Goal: Information Seeking & Learning: Learn about a topic

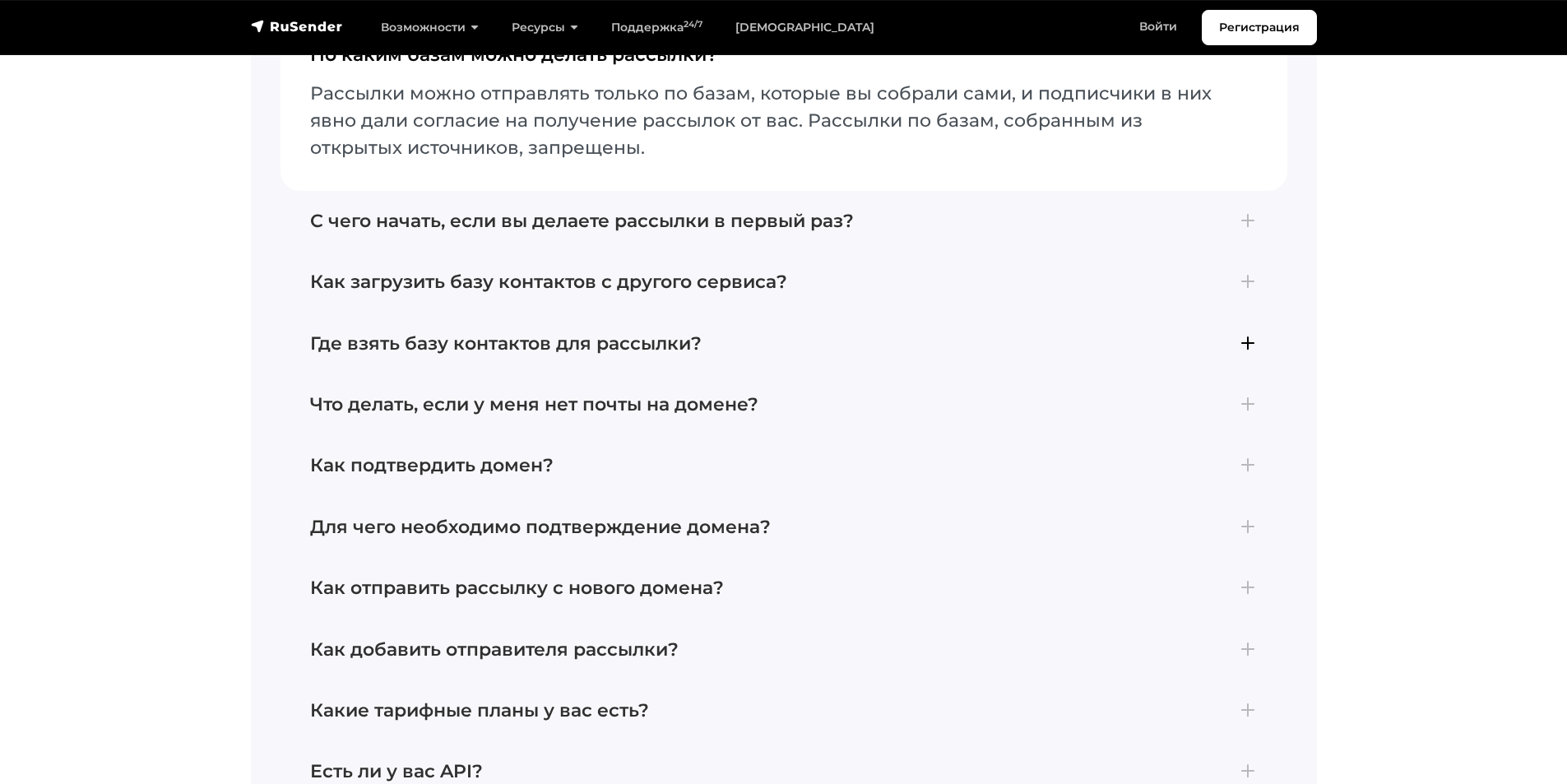
scroll to position [7072, 0]
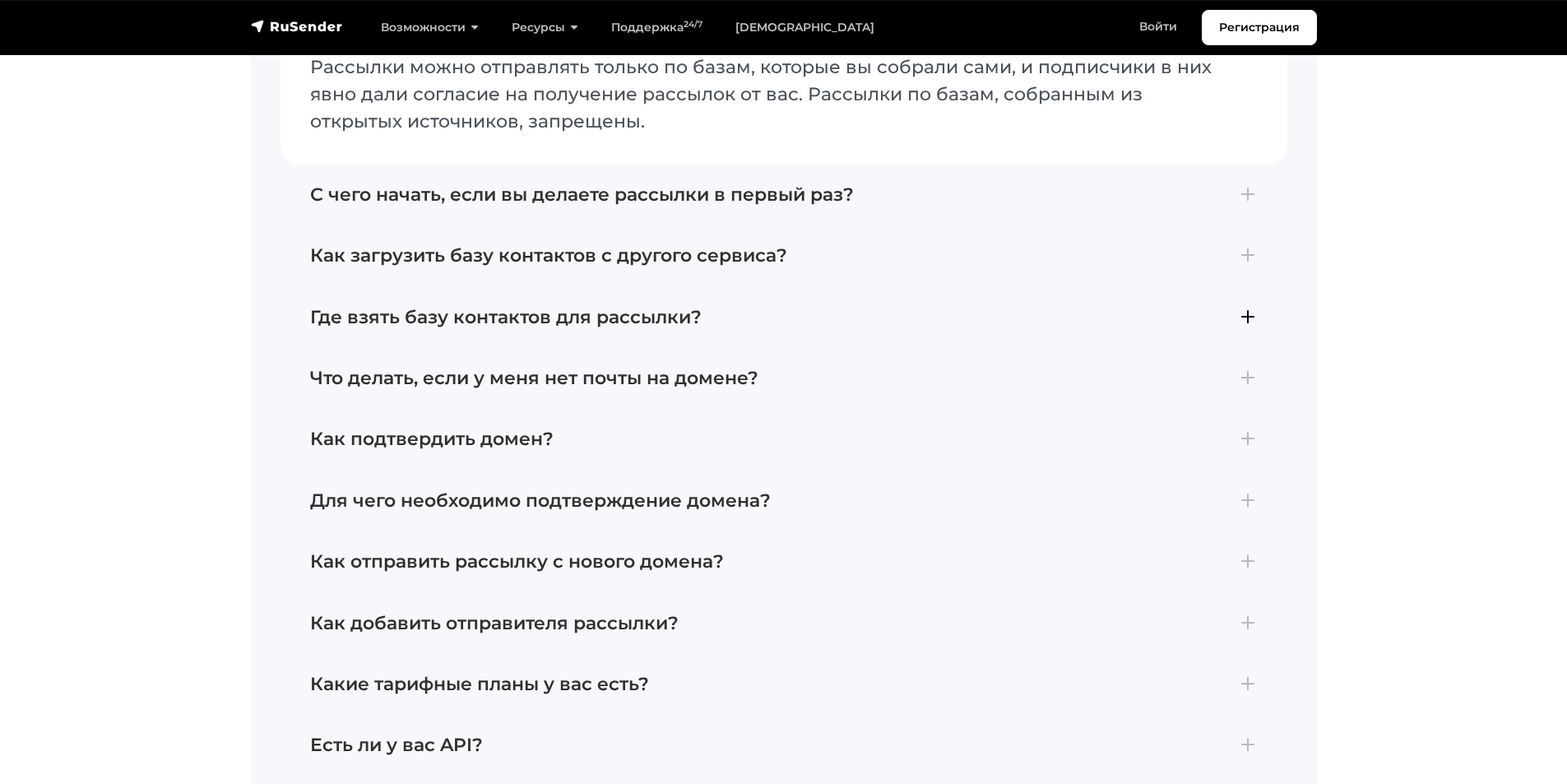
click at [602, 309] on h4 "Где взять базу контактов для рассылки?" at bounding box center [784, 317] width 948 height 21
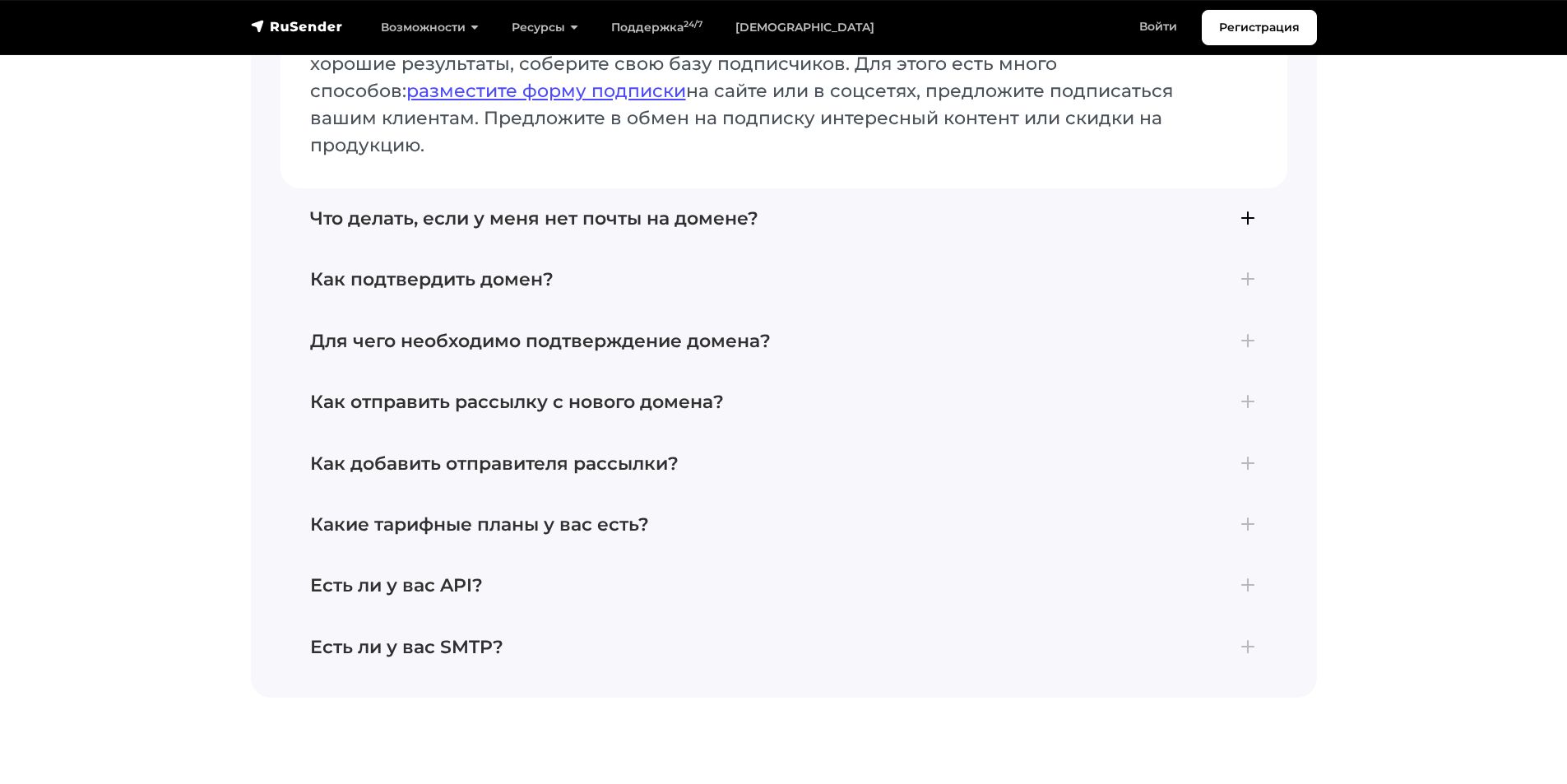
scroll to position [7318, 0]
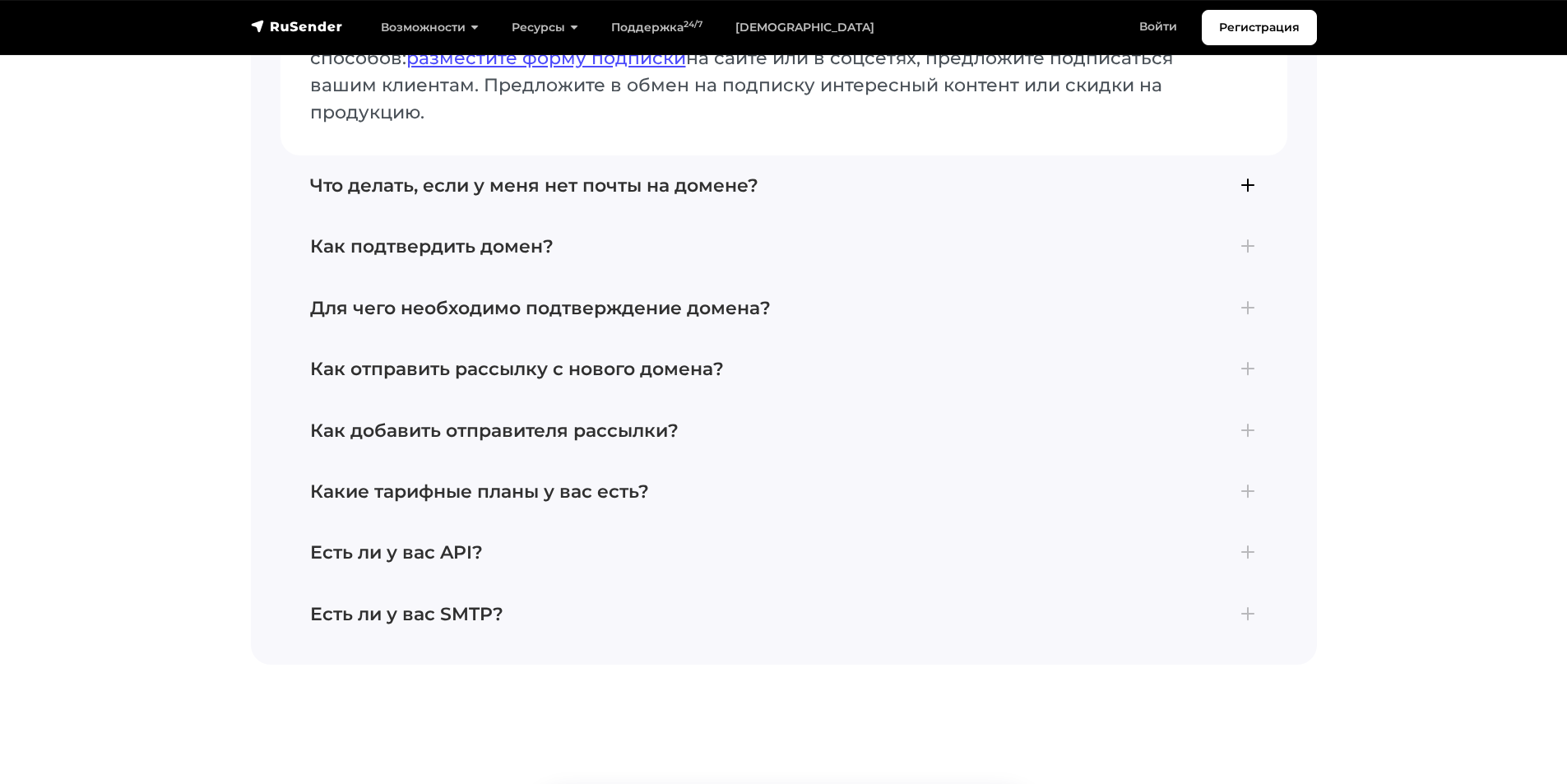
click at [599, 175] on h4 "Что делать, если у меня нет почты на домене?" at bounding box center [784, 185] width 948 height 21
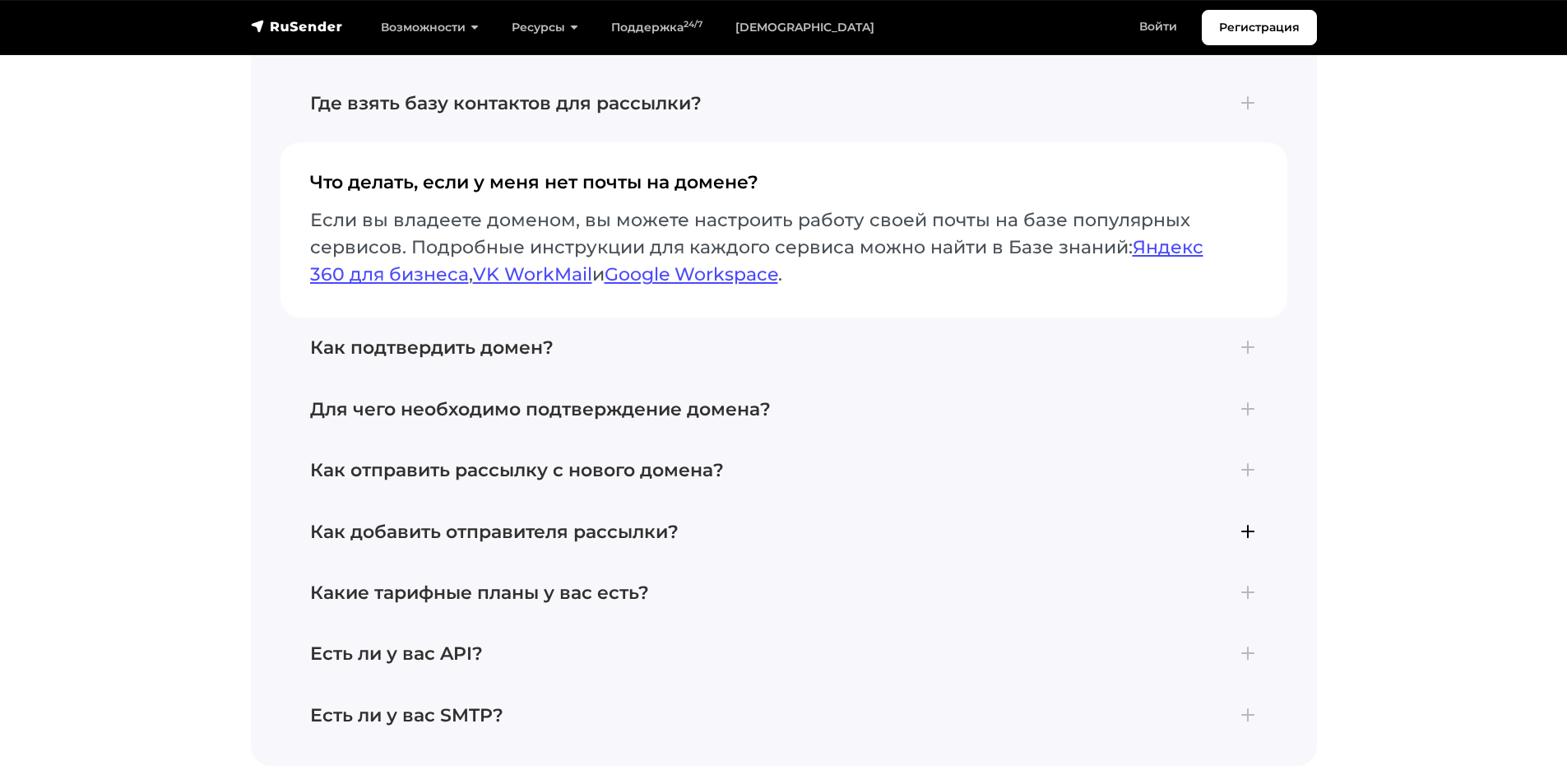
scroll to position [7153, 0]
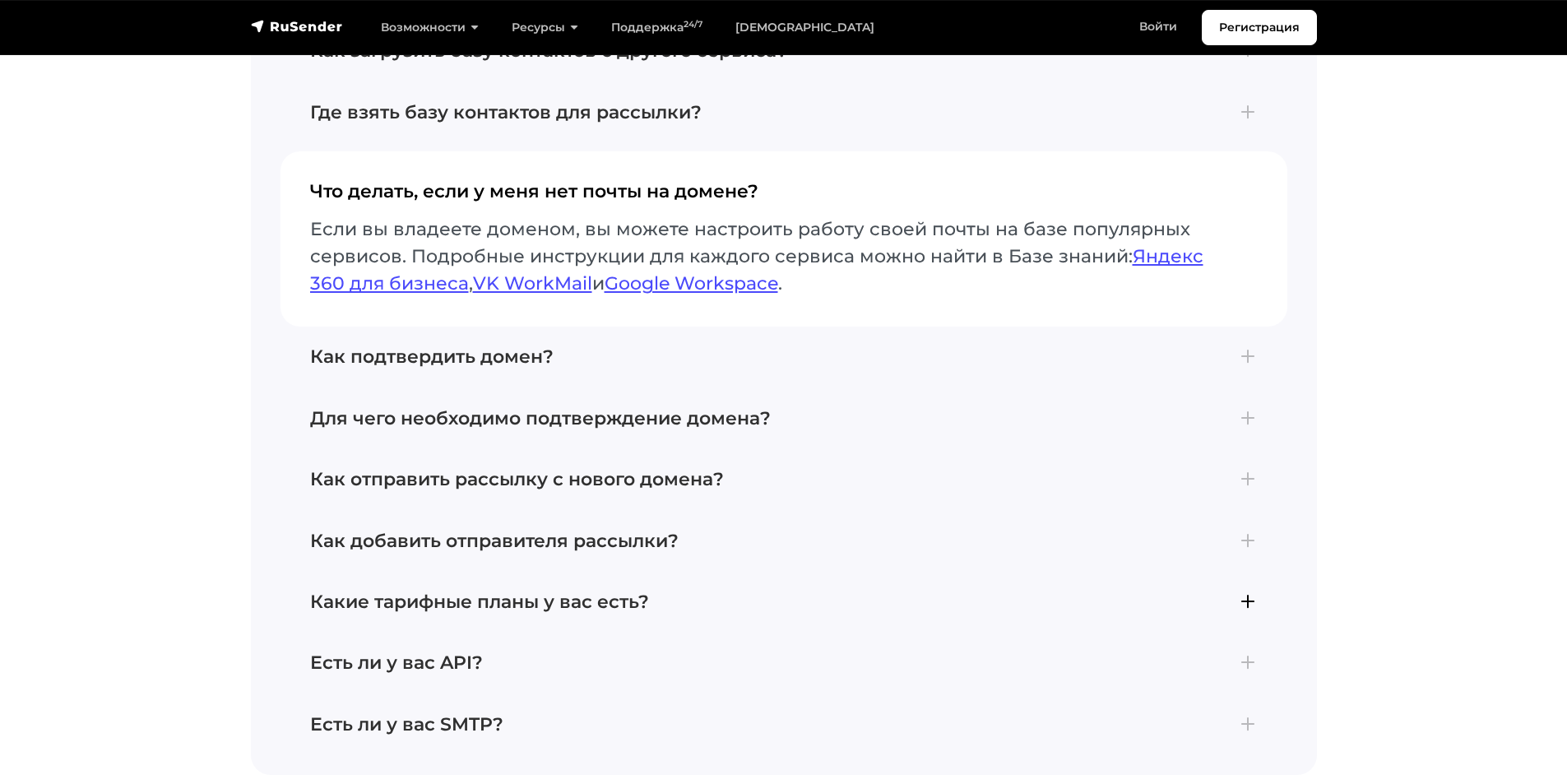
click at [560, 591] on h4 "Какие тарифные планы у вас есть?" at bounding box center [784, 601] width 948 height 21
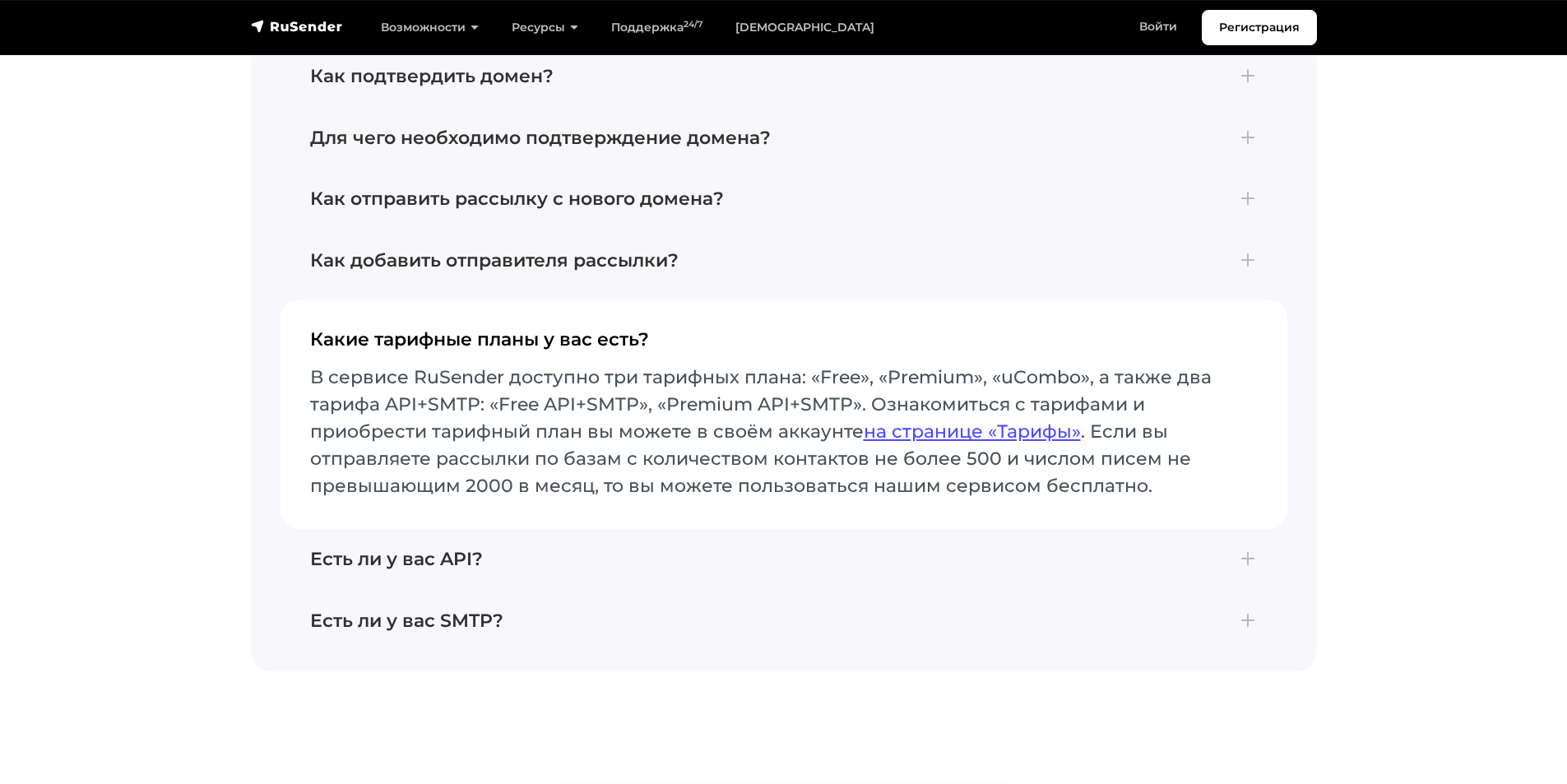
scroll to position [7318, 0]
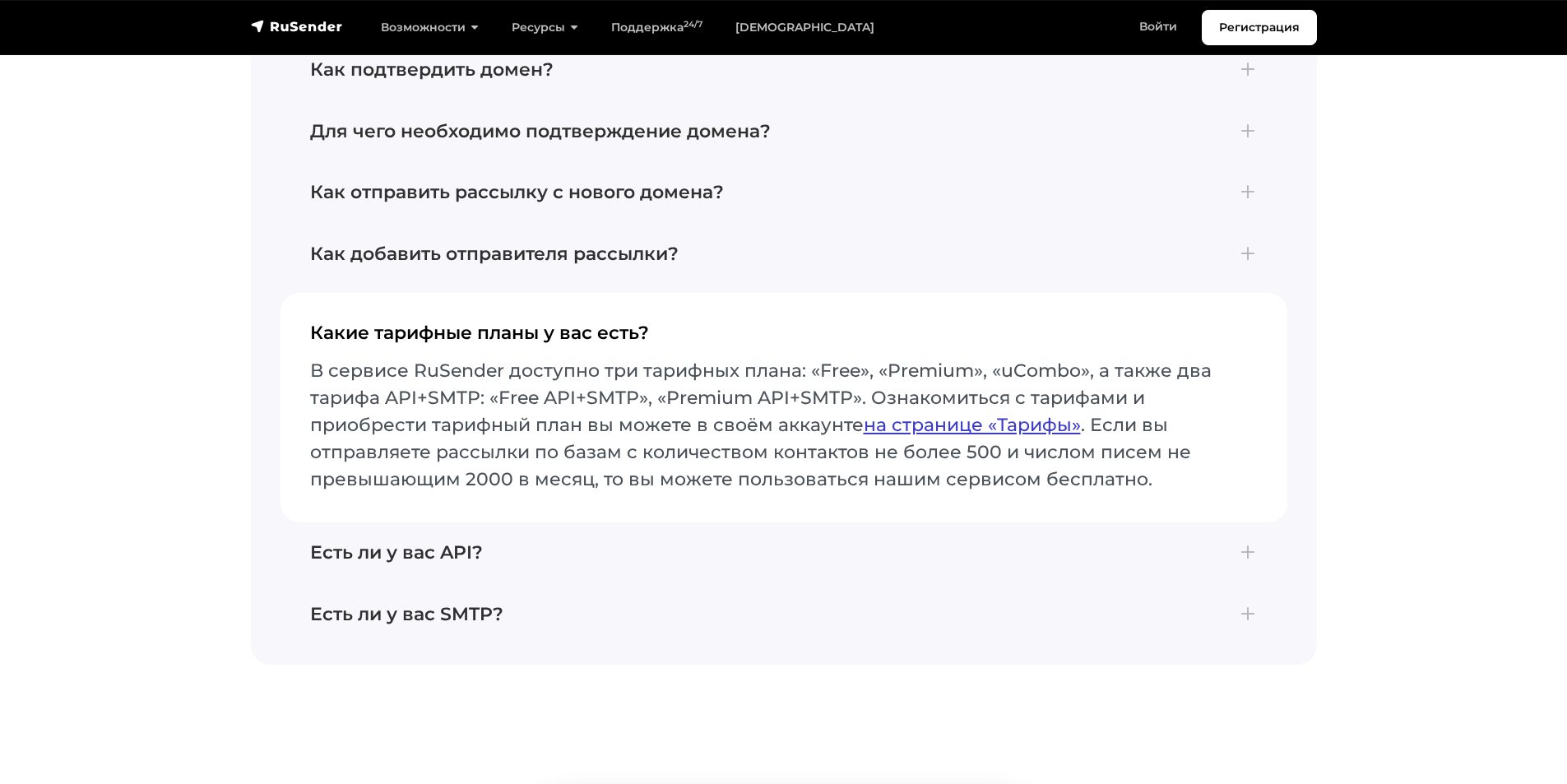
click at [993, 416] on link "на странице «Тарифы»" at bounding box center [972, 425] width 217 height 22
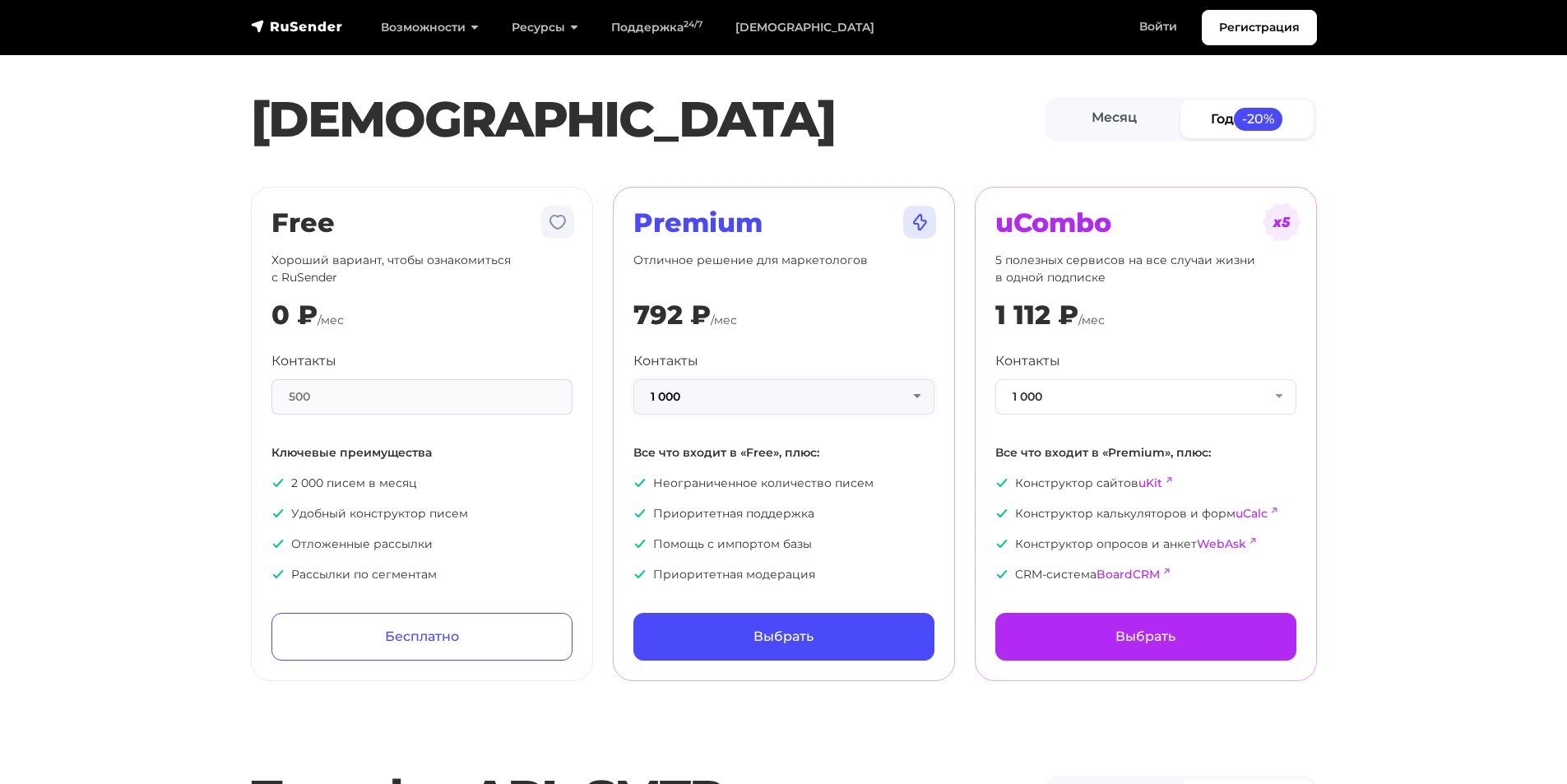
click at [909, 392] on button "1 000" at bounding box center [784, 397] width 301 height 36
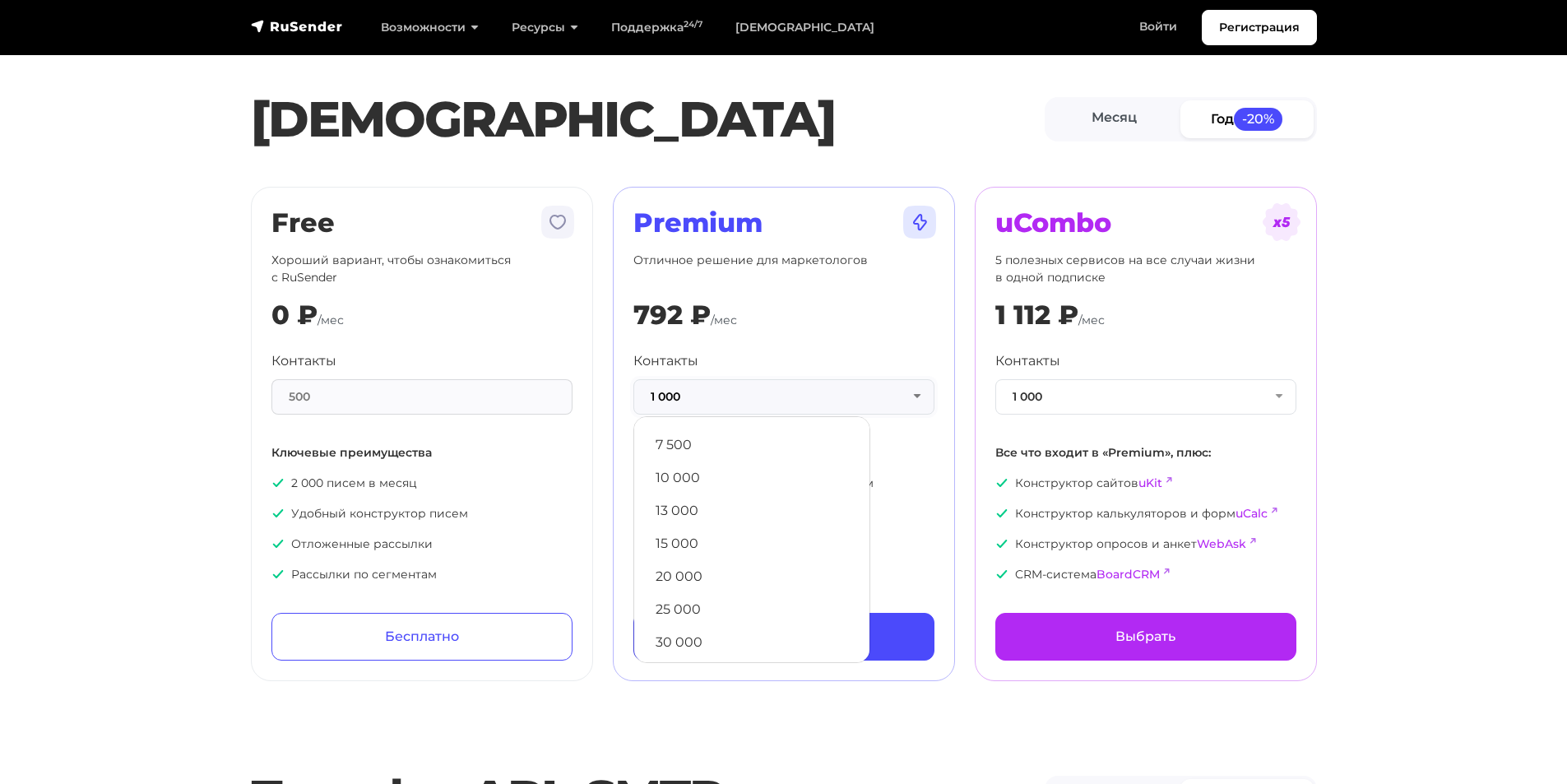
scroll to position [165, 0]
click at [707, 537] on link "15 000" at bounding box center [751, 540] width 219 height 33
